Goal: Find specific page/section: Find specific page/section

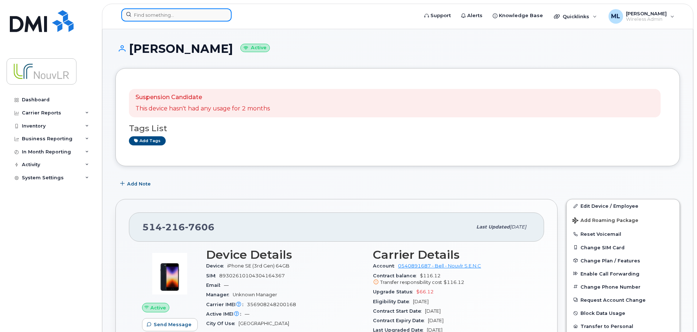
click at [148, 15] on input at bounding box center [176, 14] width 110 height 13
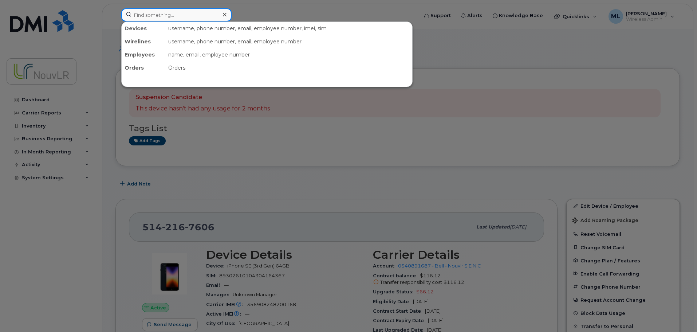
paste input "5142129039"
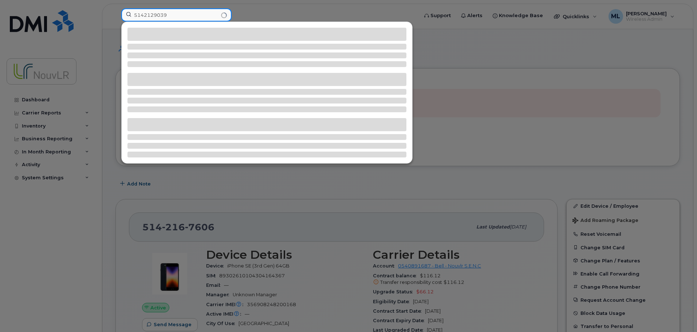
type input "5142129039"
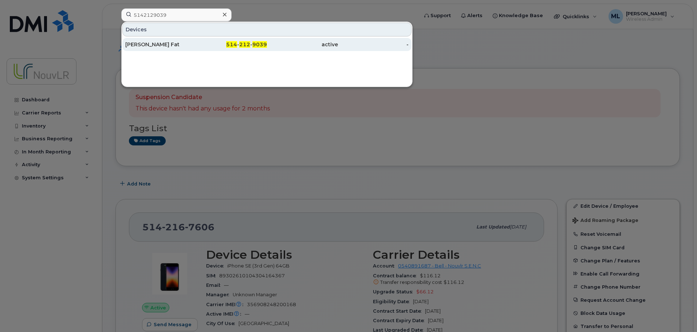
click at [160, 43] on div "[PERSON_NAME] Fat" at bounding box center [160, 44] width 71 height 7
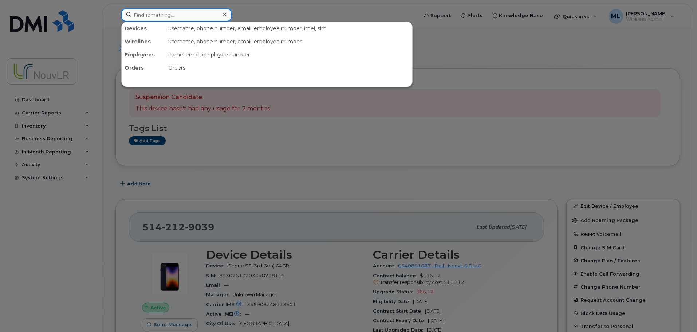
click at [171, 16] on input at bounding box center [176, 14] width 110 height 13
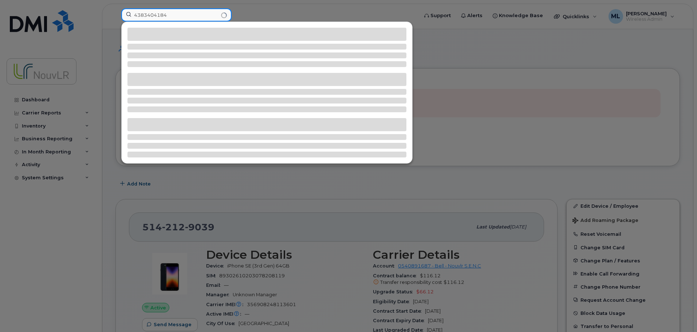
type input "4383404184"
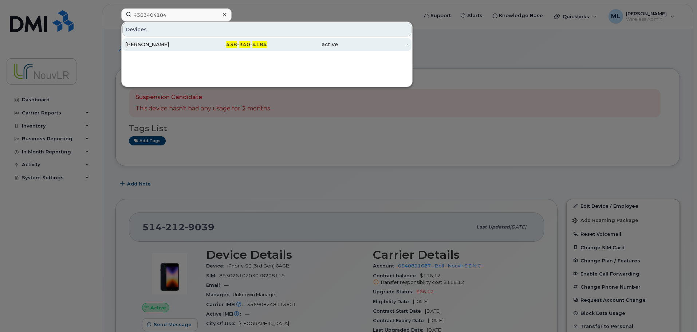
click at [147, 45] on div "Ali Ouili" at bounding box center [160, 44] width 71 height 7
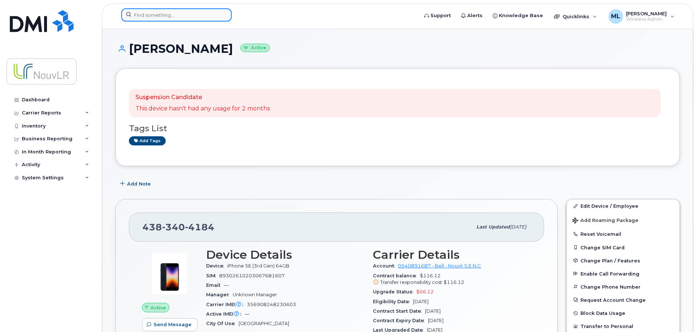
click at [179, 16] on input at bounding box center [176, 14] width 110 height 13
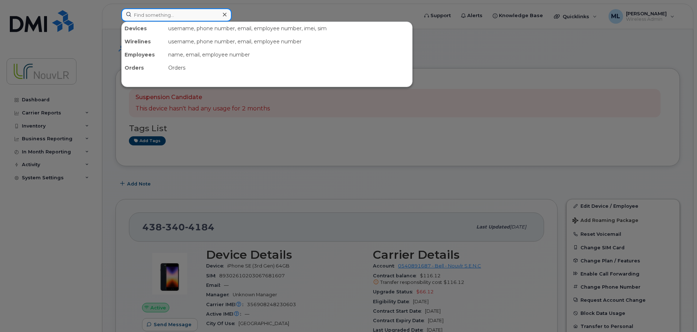
paste input "4384674405"
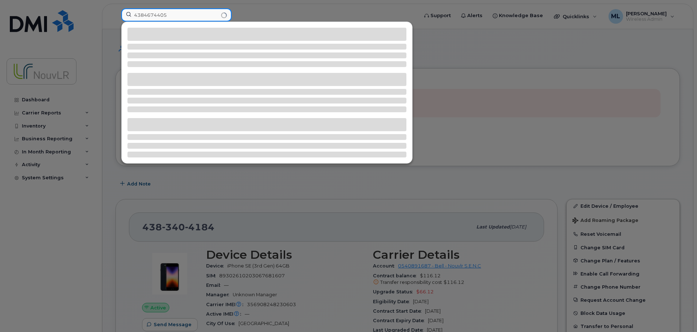
type input "4384674405"
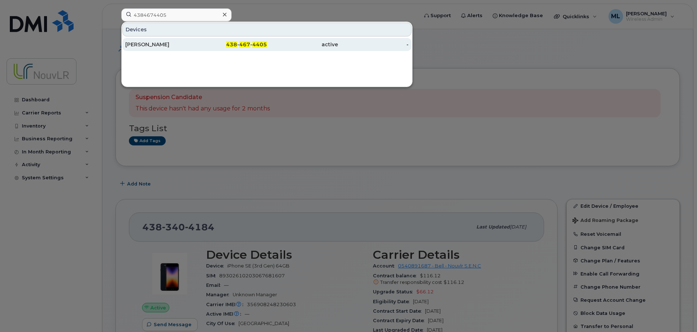
drag, startPoint x: 164, startPoint y: 46, endPoint x: 182, endPoint y: 48, distance: 18.3
click at [164, 46] on div "Devid Brazeau-verrette" at bounding box center [160, 44] width 71 height 7
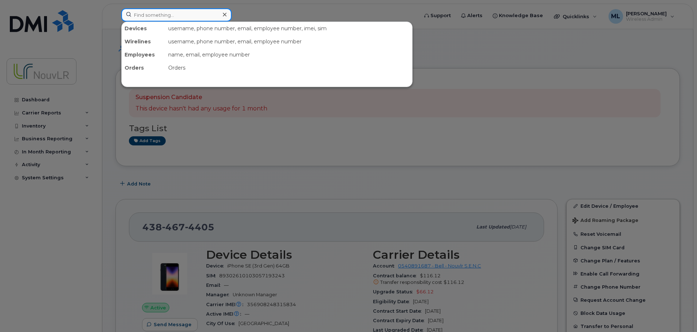
click at [164, 16] on input at bounding box center [176, 14] width 110 height 13
paste input "5142471351"
type input "5142471351"
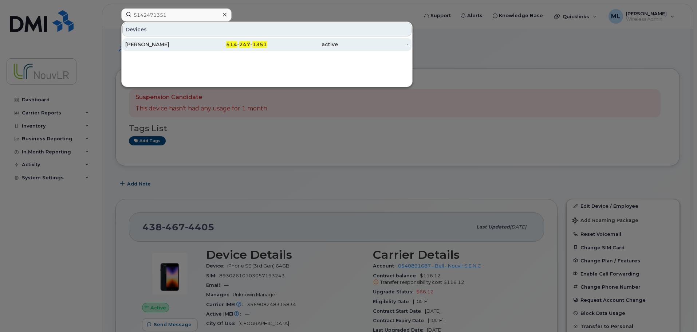
click at [147, 46] on div "Francois Boudrias" at bounding box center [160, 44] width 71 height 7
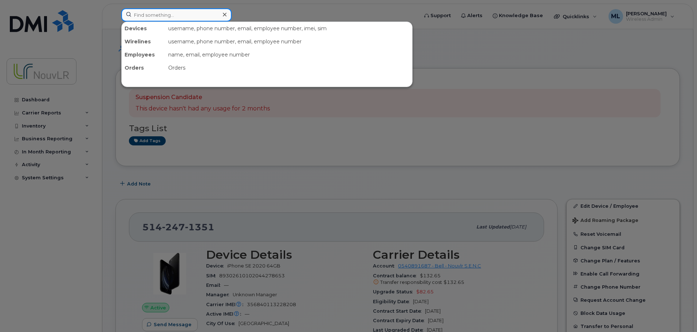
click at [163, 16] on input at bounding box center [176, 14] width 110 height 13
paste input "5142488373"
type input "5142488373"
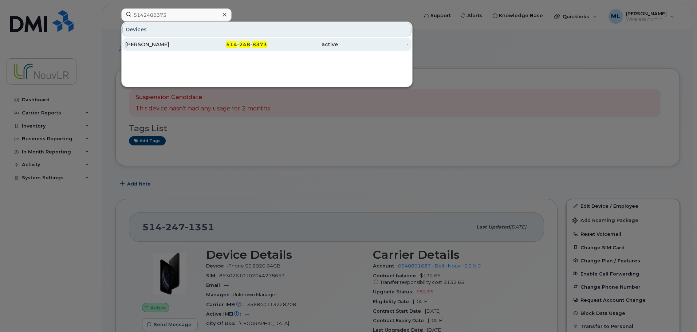
click at [155, 43] on div "Frantz Perrot" at bounding box center [160, 44] width 71 height 7
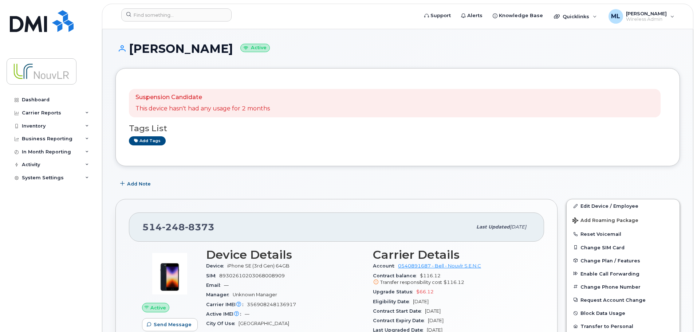
click at [499, 47] on h1 "Frantz Perrot Active" at bounding box center [397, 48] width 565 height 13
click at [152, 7] on header "Support Alerts Knowledge Base Quicklinks Suspend / Cancel Device Change SIM Car…" at bounding box center [398, 17] width 592 height 26
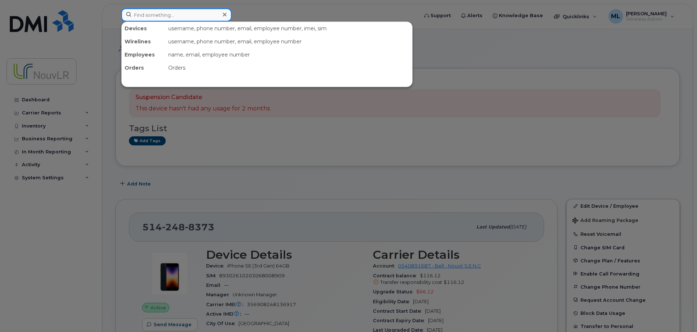
click at [155, 16] on input at bounding box center [176, 14] width 110 height 13
paste input "4384689529"
type input "4384689529"
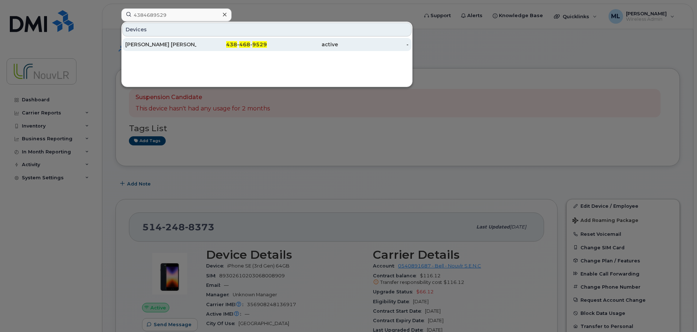
click at [157, 46] on div "Angela Gabriela Carvallo Cervantes" at bounding box center [160, 44] width 71 height 7
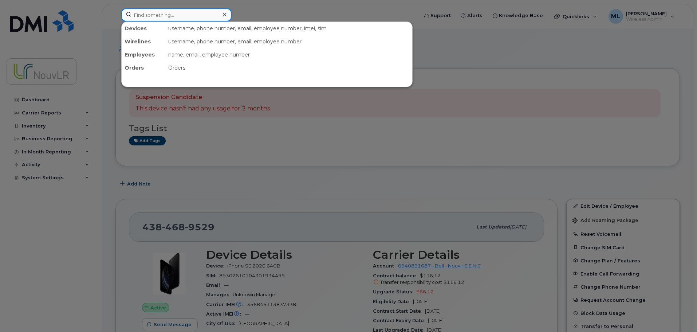
click at [183, 16] on input at bounding box center [176, 14] width 110 height 13
paste input "5142473855"
type input "5142473855"
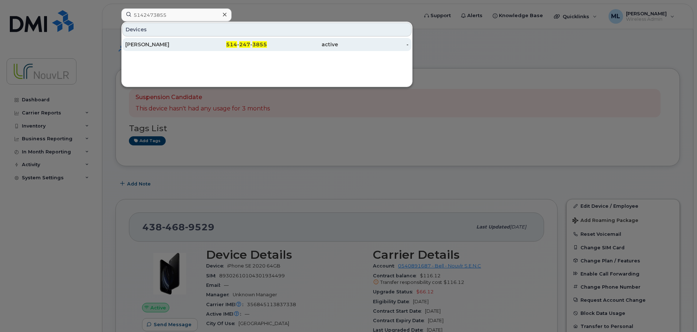
click at [140, 45] on div "Jerome Blier" at bounding box center [160, 44] width 71 height 7
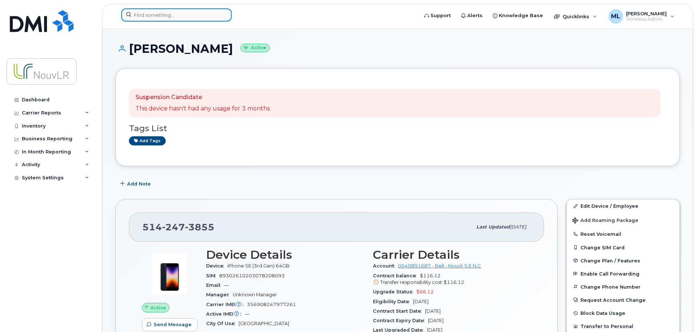
click at [199, 21] on input at bounding box center [176, 14] width 110 height 13
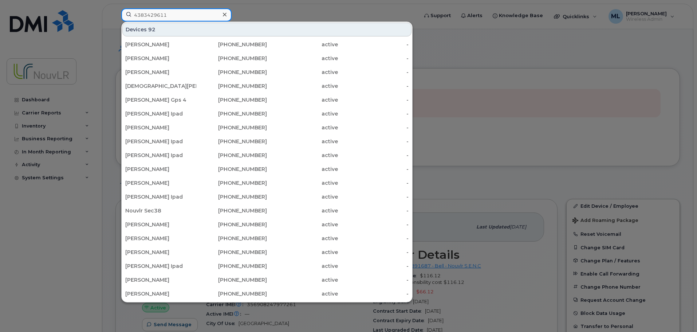
type input "4383429611"
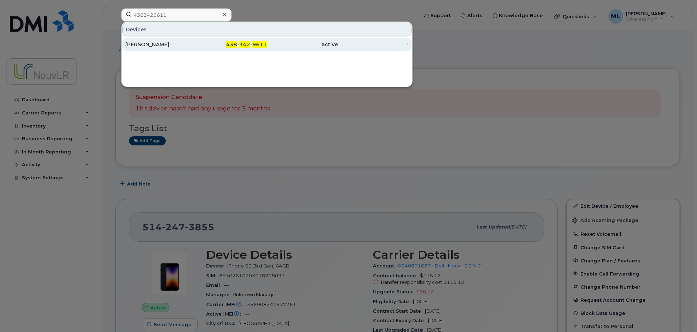
drag, startPoint x: 144, startPoint y: 44, endPoint x: 151, endPoint y: 45, distance: 7.0
click at [144, 44] on div "[PERSON_NAME]" at bounding box center [160, 44] width 71 height 7
